Goal: Task Accomplishment & Management: Manage account settings

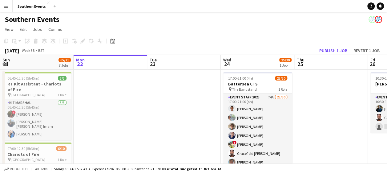
click at [5, 8] on app-icon "Menu" at bounding box center [6, 6] width 5 height 5
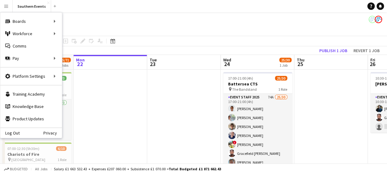
click at [136, 19] on div "Southern Events" at bounding box center [193, 18] width 387 height 12
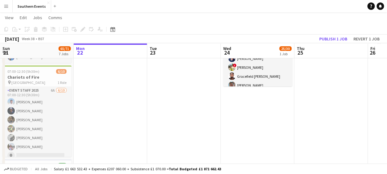
scroll to position [77, 0]
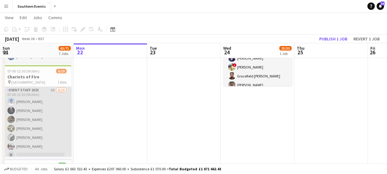
click at [36, 100] on app-card-role "Event Staff 2025 6A 6/10 07:00-12:30 (5h30m) Kyle Bayes Simon Robbs Freya Black…" at bounding box center [36, 136] width 69 height 101
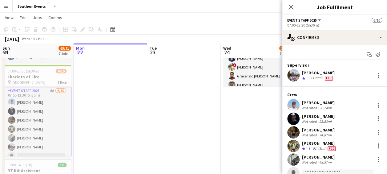
scroll to position [23, 0]
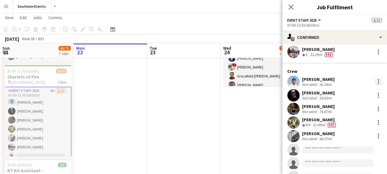
click at [375, 80] on div at bounding box center [378, 81] width 7 height 7
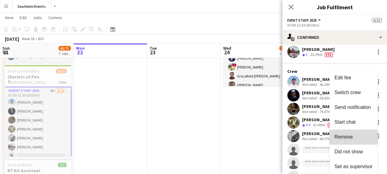
click at [349, 137] on span "Remove" at bounding box center [343, 136] width 18 height 5
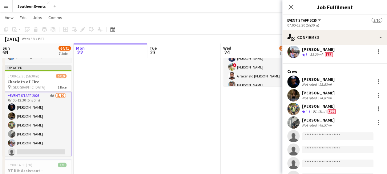
drag, startPoint x: 291, startPoint y: 9, endPoint x: 235, endPoint y: 34, distance: 61.2
click at [235, 34] on div "September 2025 Week 38 • BST Publish 1 job Revert 1 job" at bounding box center [193, 38] width 387 height 9
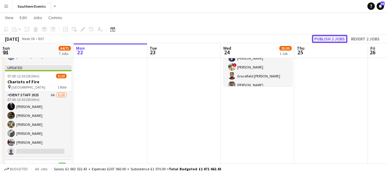
click at [327, 39] on button "Publish 2 jobs" at bounding box center [329, 39] width 35 height 8
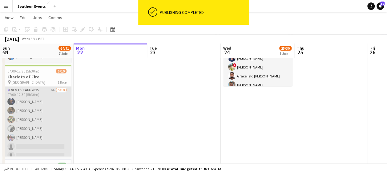
click at [36, 106] on app-card-role "Event Staff 2025 6A 5/10 07:00-12:30 (5h30m) Simon Robbs Freya Blackmore Simon …" at bounding box center [36, 136] width 69 height 101
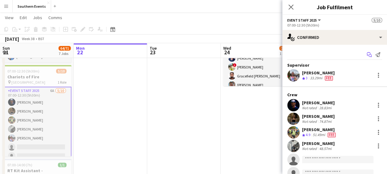
click at [367, 56] on icon "Start chat" at bounding box center [369, 54] width 5 height 5
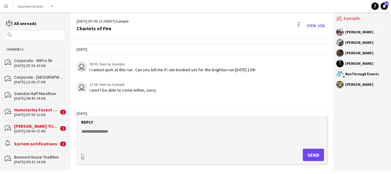
scroll to position [1335, 0]
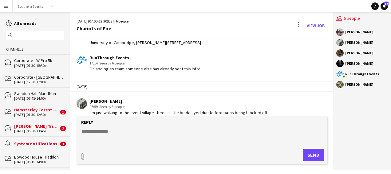
click at [311, 81] on div "[DATE]" at bounding box center [201, 86] width 263 height 10
click at [124, 133] on textarea at bounding box center [203, 136] width 245 height 16
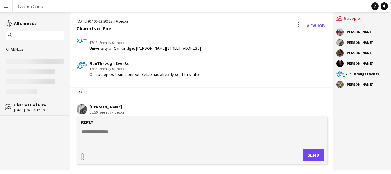
scroll to position [1330, 0]
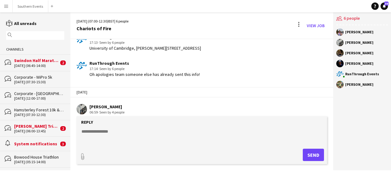
click at [117, 141] on textarea at bounding box center [203, 136] width 245 height 16
paste textarea "**********"
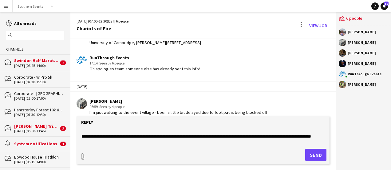
scroll to position [10, 0]
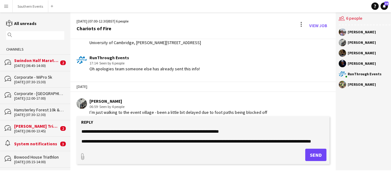
click at [250, 130] on textarea at bounding box center [203, 136] width 245 height 16
type textarea "**********"
click at [309, 154] on button "Send" at bounding box center [316, 154] width 21 height 12
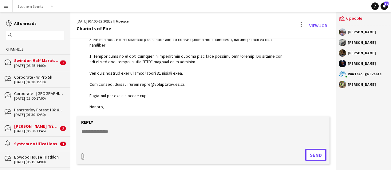
scroll to position [1547, 0]
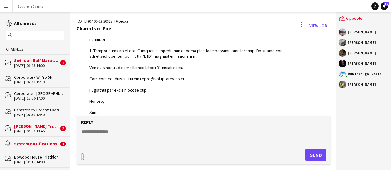
click at [2, 4] on button "Menu" at bounding box center [6, 6] width 12 height 12
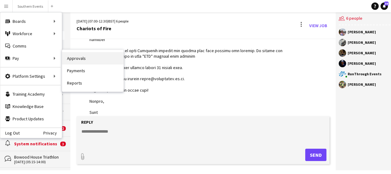
click at [73, 62] on link "Approvals" at bounding box center [93, 58] width 62 height 12
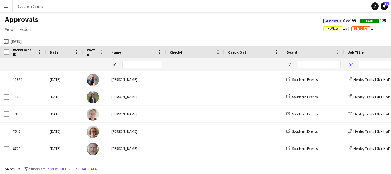
type input "**********"
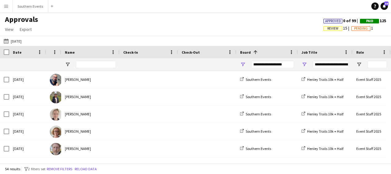
type input "**********"
click at [23, 39] on button "[DATE] [DATE]" at bounding box center [12, 40] width 20 height 7
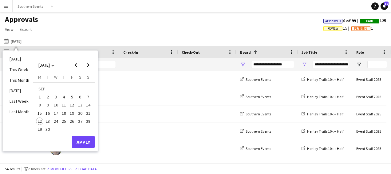
click at [89, 103] on span "14" at bounding box center [88, 104] width 7 height 7
click at [26, 5] on button "Southern Events Close" at bounding box center [31, 6] width 36 height 12
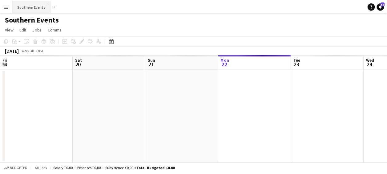
scroll to position [0, 147]
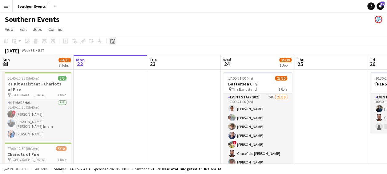
click at [111, 41] on icon "Date picker" at bounding box center [112, 40] width 5 height 5
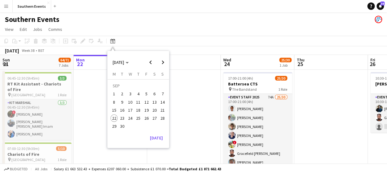
click at [161, 102] on span "14" at bounding box center [162, 101] width 7 height 7
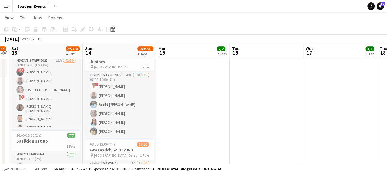
scroll to position [180, 0]
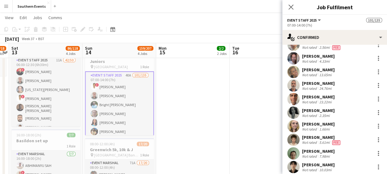
scroll to position [1173, 0]
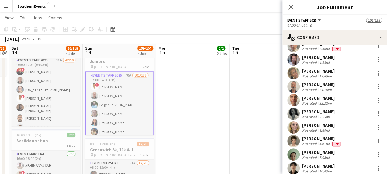
click at [295, 74] on app-user-avatar at bounding box center [293, 73] width 12 height 12
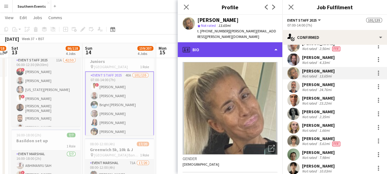
click at [251, 43] on div "profile Bio" at bounding box center [230, 49] width 105 height 15
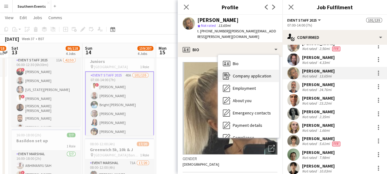
click at [250, 73] on span "Company application" at bounding box center [252, 76] width 38 height 6
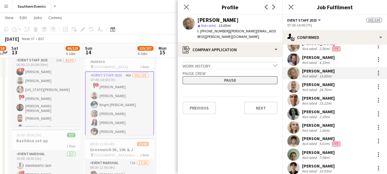
click at [245, 76] on button "Pause" at bounding box center [230, 80] width 95 height 8
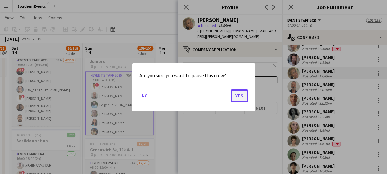
click at [238, 89] on button "Yes" at bounding box center [239, 95] width 17 height 12
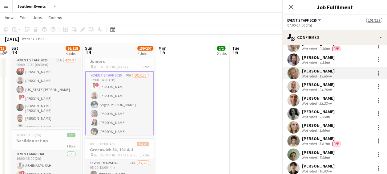
scroll to position [180, 0]
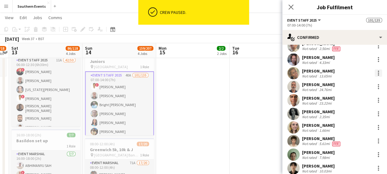
click at [378, 71] on div at bounding box center [378, 70] width 1 height 1
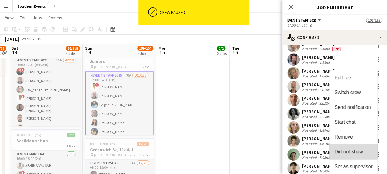
click at [353, 150] on span "Did not show" at bounding box center [348, 151] width 29 height 5
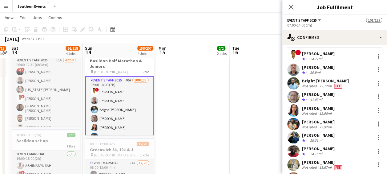
scroll to position [0, 0]
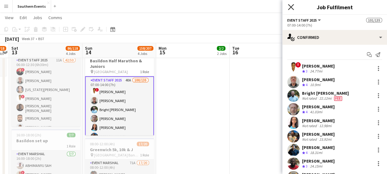
click at [291, 6] on icon at bounding box center [291, 7] width 6 height 6
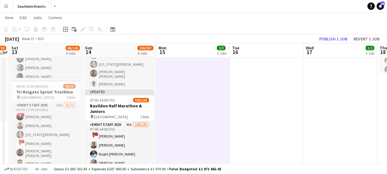
scroll to position [135, 0]
click at [329, 34] on div "[DATE] Week 37 • BST Publish 1 job Revert 1 job" at bounding box center [193, 38] width 387 height 9
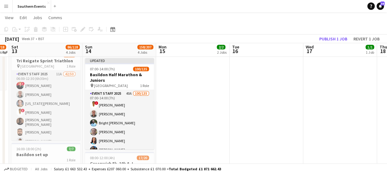
scroll to position [168, 0]
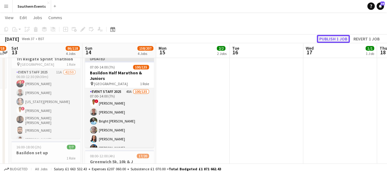
click at [327, 41] on button "Publish 1 job" at bounding box center [333, 39] width 33 height 8
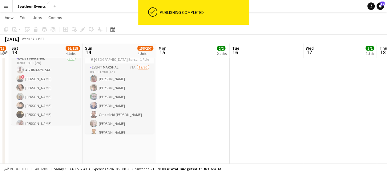
click at [216, 109] on app-date-cell "09:00-17:00 (8h) 1/1 Warehouse pin Hersham 1 Role Warehouse [DATE] 09:00-17:00 …" at bounding box center [193, 85] width 74 height 584
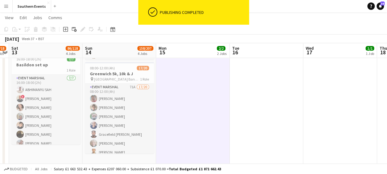
scroll to position [256, 0]
